Goal: Information Seeking & Learning: Learn about a topic

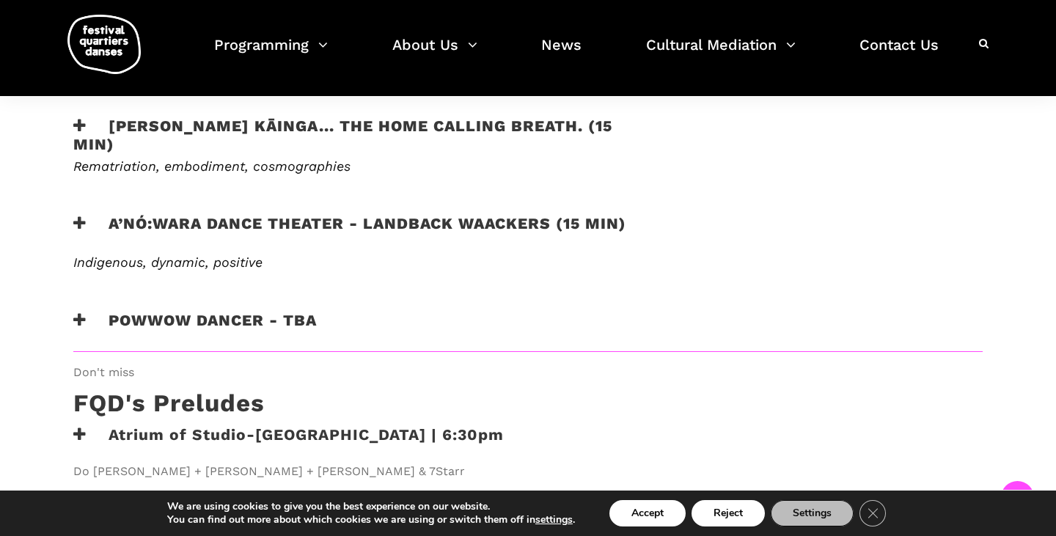
scroll to position [991, 0]
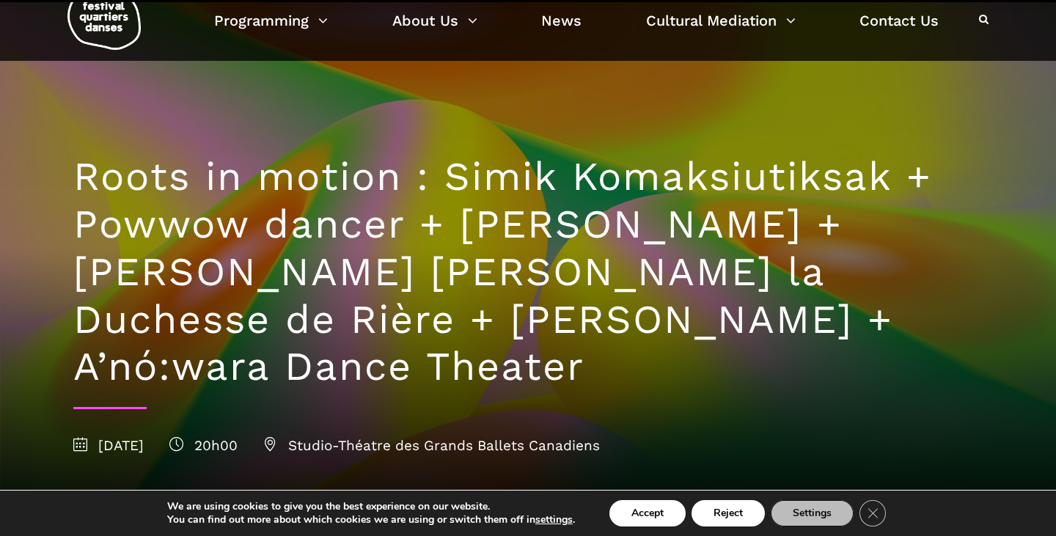
scroll to position [36, 0]
